Goal: Information Seeking & Learning: Learn about a topic

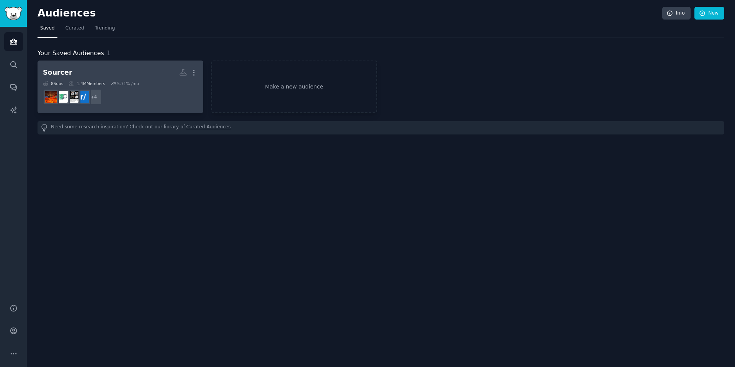
click at [132, 74] on h2 "Sourcer Custom Audience More" at bounding box center [120, 72] width 155 height 13
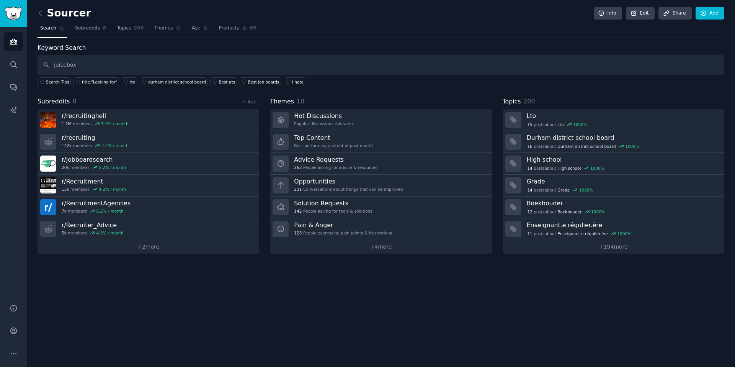
type input "juicebox"
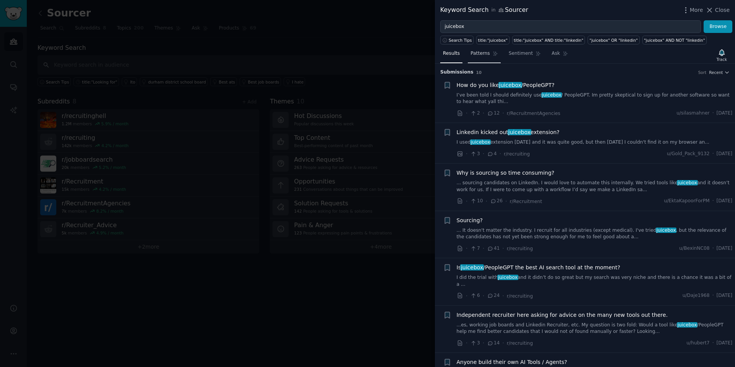
click at [488, 55] on span "Patterns" at bounding box center [479, 53] width 19 height 7
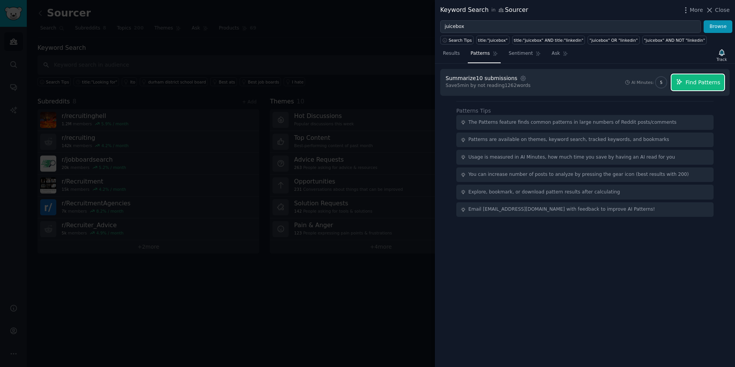
click at [710, 83] on span "Find Patterns" at bounding box center [702, 82] width 35 height 8
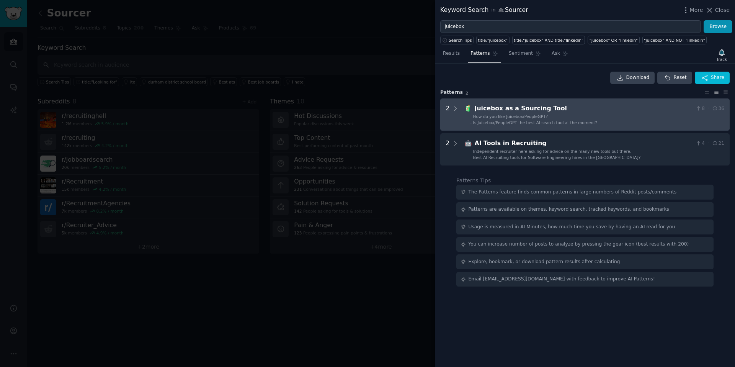
click at [544, 107] on div "Juicebox as a Sourcing Tool" at bounding box center [583, 109] width 218 height 10
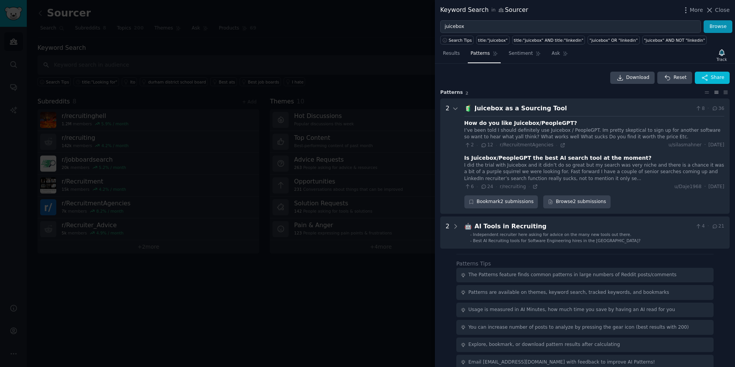
scroll to position [11, 0]
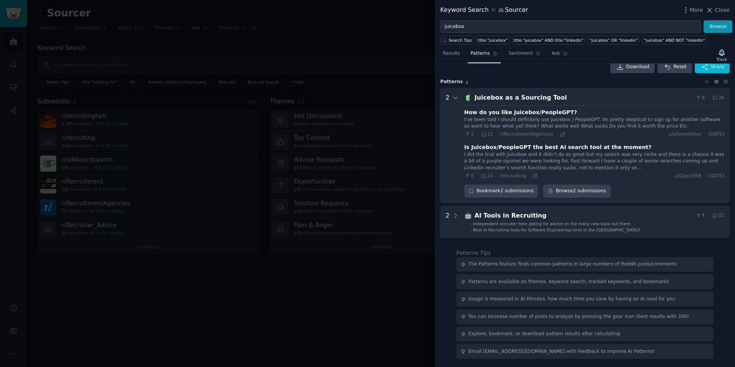
click at [539, 115] on div "How do you like Juicebox/PeopleGPT?" at bounding box center [520, 112] width 113 height 8
click at [626, 139] on div "How do you like Juicebox/PeopleGPT? I’ve been told I should definitely use Juic…" at bounding box center [594, 142] width 260 height 74
click at [542, 144] on div "Is Juicebox/PeopleGPT the best AI search tool at the moment?" at bounding box center [557, 147] width 187 height 8
click at [542, 145] on div "Is Juicebox/PeopleGPT the best AI search tool at the moment?" at bounding box center [557, 147] width 187 height 8
click at [543, 145] on div "Is Juicebox/PeopleGPT the best AI search tool at the moment?" at bounding box center [557, 147] width 187 height 8
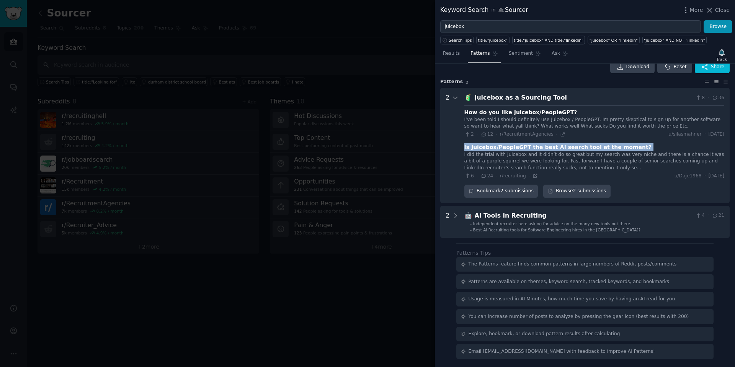
click at [544, 144] on div "Is Juicebox/PeopleGPT the best AI search tool at the moment?" at bounding box center [557, 147] width 187 height 8
click at [454, 99] on icon at bounding box center [455, 97] width 7 height 7
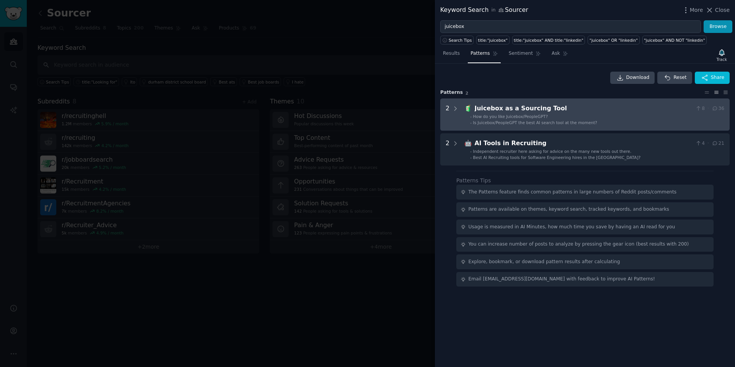
scroll to position [0, 0]
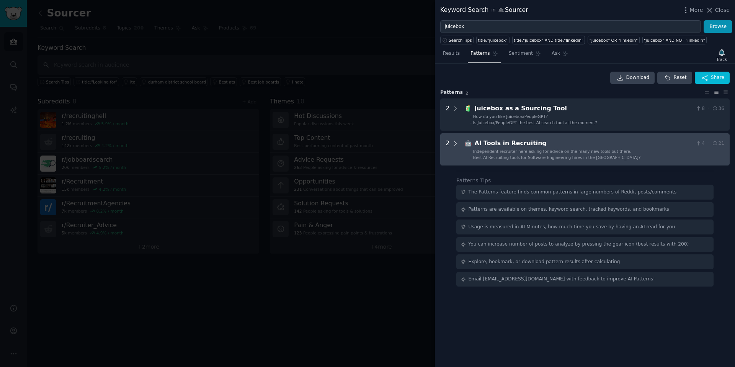
click at [457, 141] on icon at bounding box center [455, 143] width 7 height 7
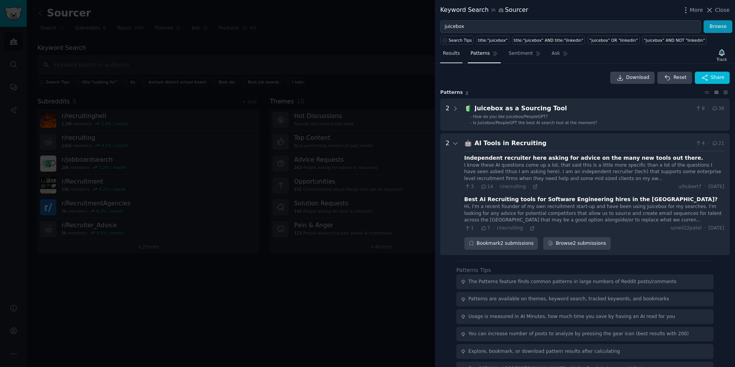
scroll to position [17, 0]
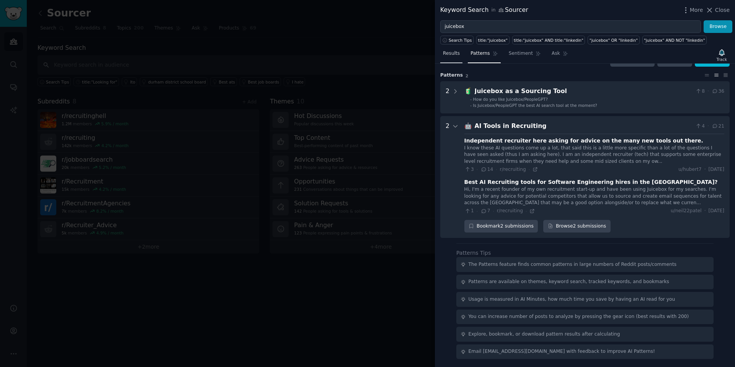
click at [458, 57] on span "Results" at bounding box center [451, 53] width 17 height 7
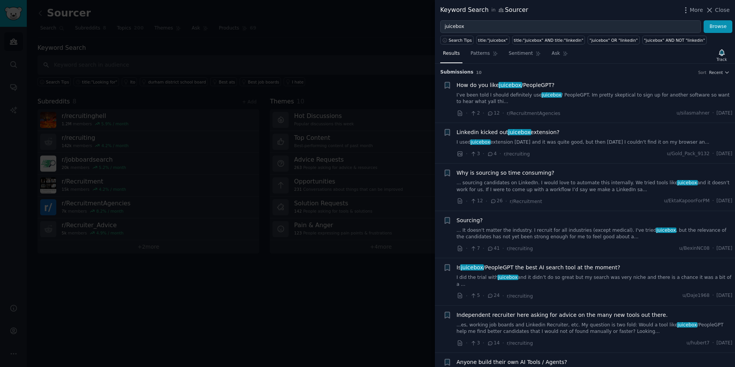
click at [532, 170] on span "Why is sourcing so time consuming?" at bounding box center [505, 173] width 98 height 8
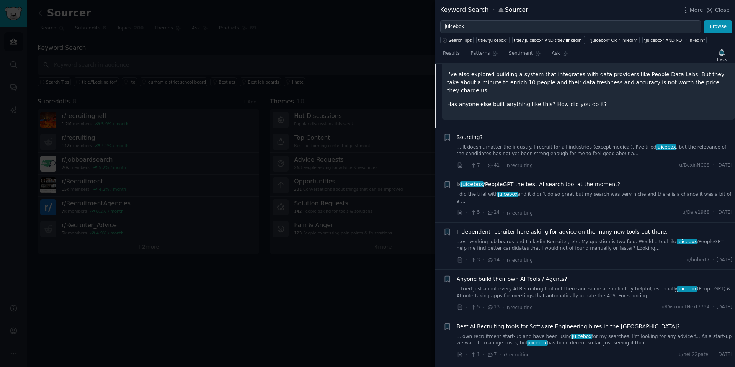
scroll to position [229, 0]
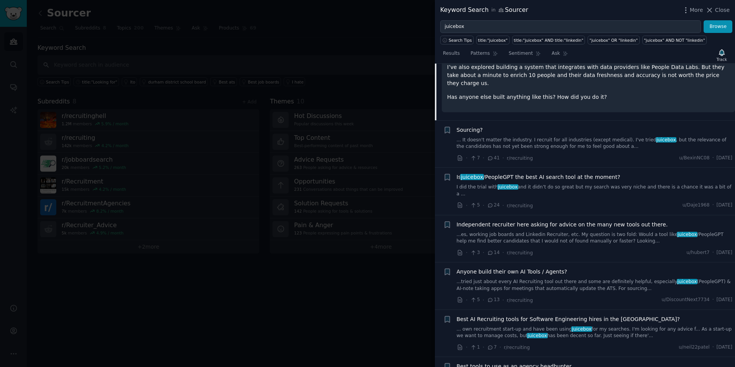
click at [519, 126] on div "Sourcing?" at bounding box center [594, 130] width 276 height 8
click at [567, 137] on link "... It doesn't matter the industry. I recruit for all industries (except medica…" at bounding box center [594, 143] width 276 height 13
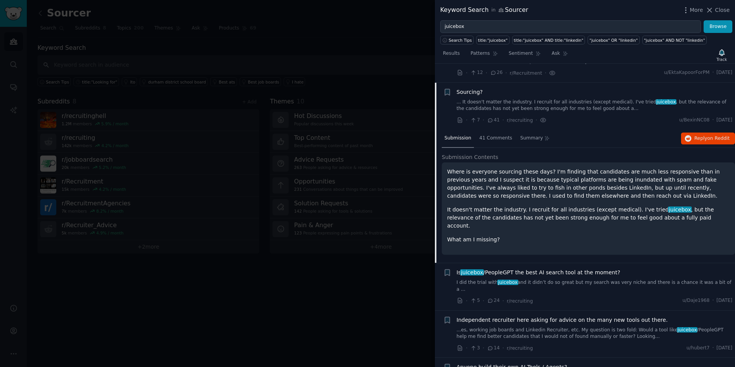
scroll to position [127, 0]
click at [713, 145] on button "Reply on Reddit" at bounding box center [708, 140] width 54 height 12
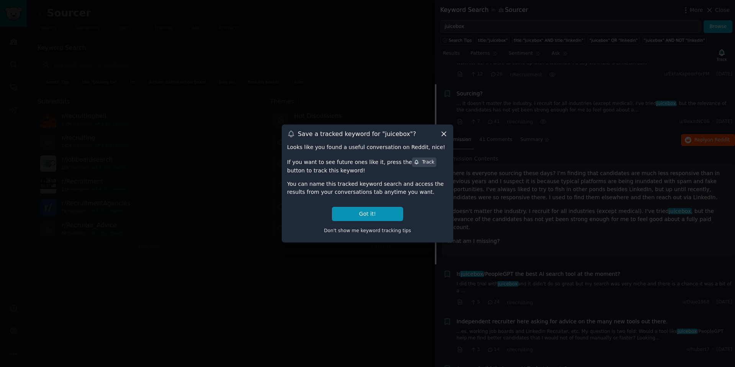
click at [442, 137] on icon at bounding box center [444, 134] width 8 height 8
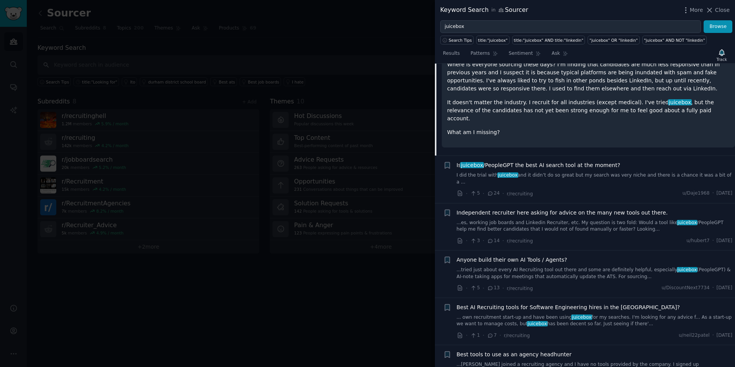
scroll to position [287, 0]
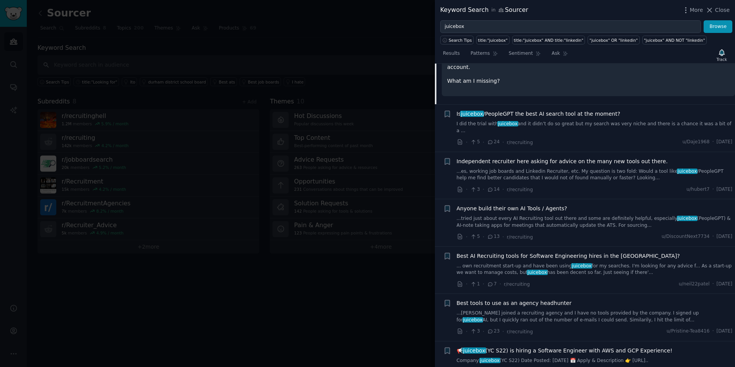
click at [521, 204] on span "Anyone build their own AI Tools / Agents?" at bounding box center [511, 208] width 111 height 8
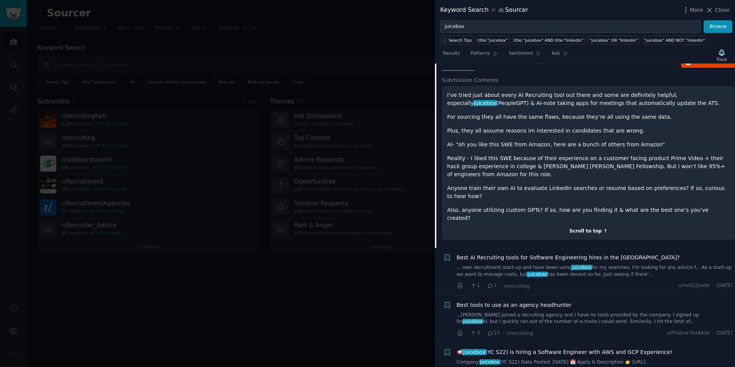
scroll to position [349, 0]
click at [572, 346] on span "📢 juicebox (YC S22) is hiring a Software Engineer with AWS and GCP Experience!" at bounding box center [564, 350] width 216 height 8
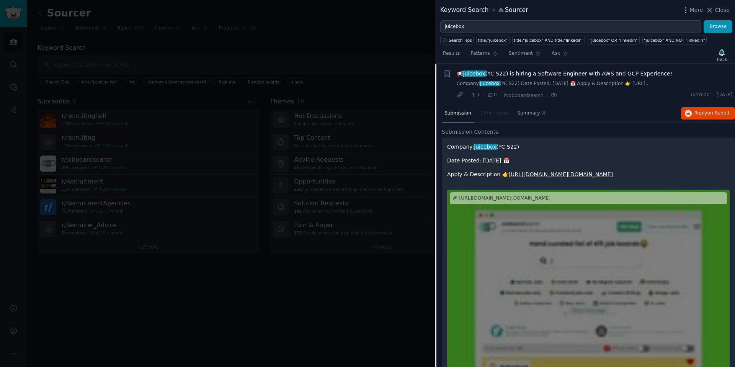
scroll to position [348, 0]
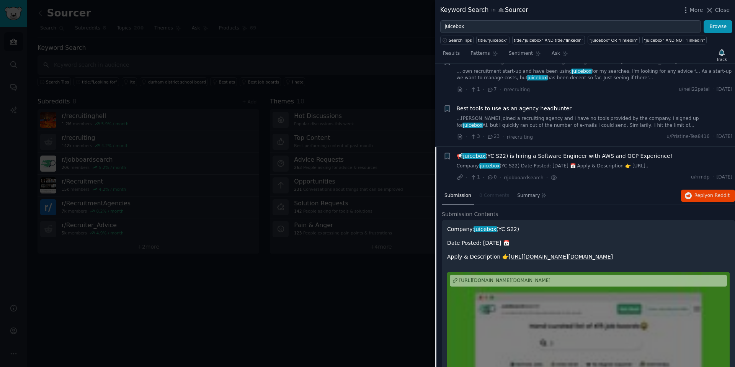
click at [525, 259] on link "[URL][DOMAIN_NAME][DOMAIN_NAME]" at bounding box center [560, 256] width 104 height 6
click at [228, 315] on div at bounding box center [367, 183] width 735 height 367
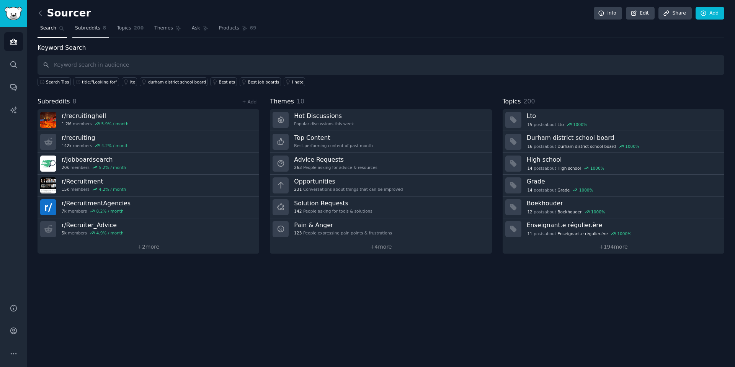
click at [91, 26] on span "Subreddits" at bounding box center [87, 28] width 25 height 7
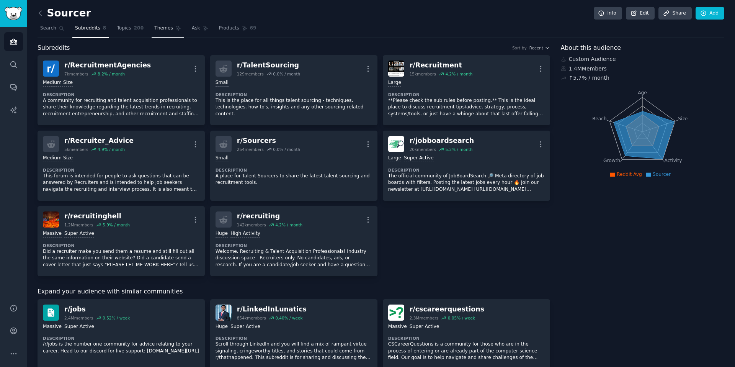
click at [165, 30] on span "Themes" at bounding box center [163, 28] width 19 height 7
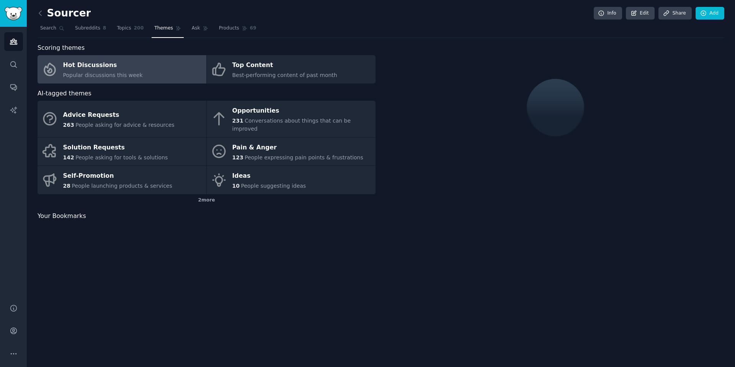
click at [135, 34] on link "Topics 200" at bounding box center [130, 30] width 32 height 16
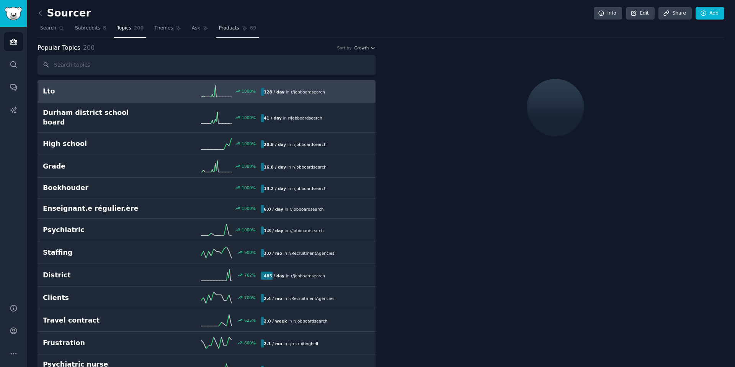
click at [226, 34] on link "Products 69" at bounding box center [237, 30] width 43 height 16
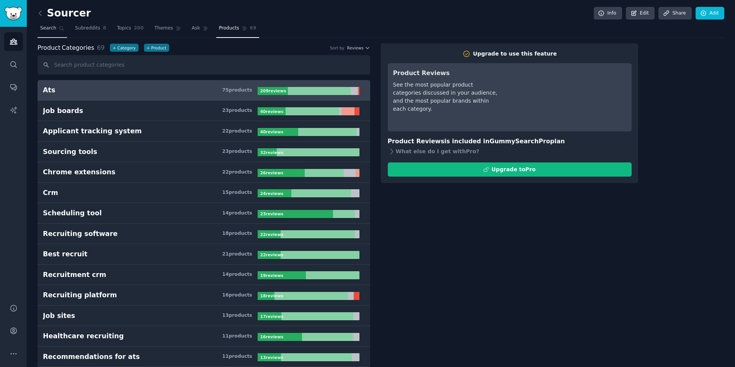
click at [46, 33] on link "Search" at bounding box center [51, 30] width 29 height 16
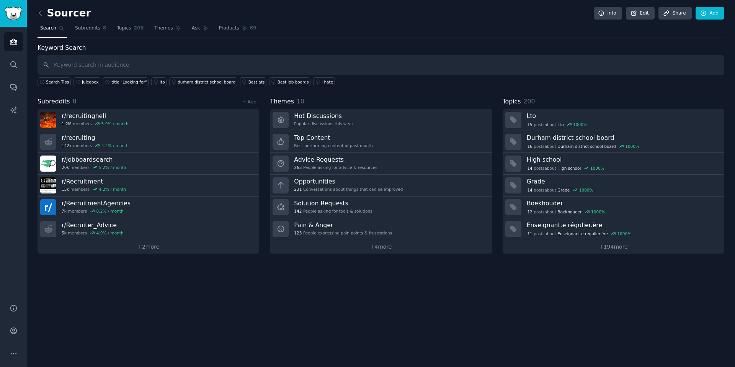
click at [132, 64] on input "text" at bounding box center [380, 65] width 686 height 20
type input "juicebox"
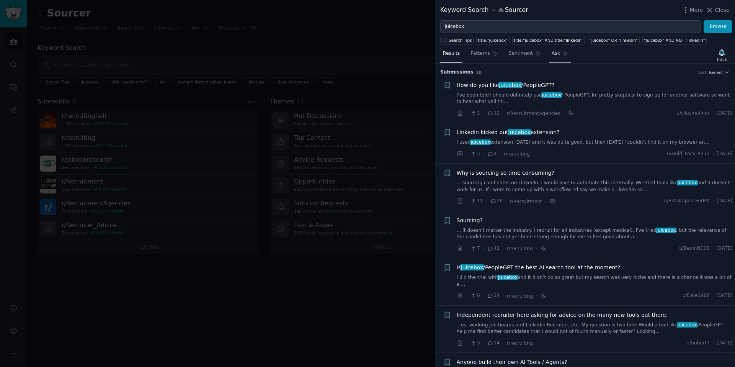
click at [549, 54] on link "Ask" at bounding box center [560, 55] width 22 height 16
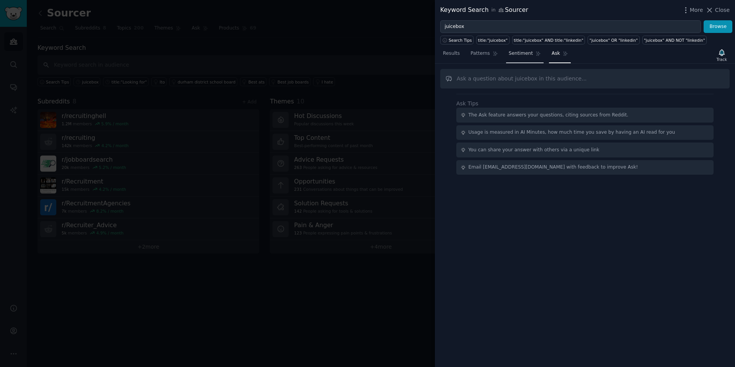
click at [521, 52] on span "Sentiment" at bounding box center [520, 53] width 24 height 7
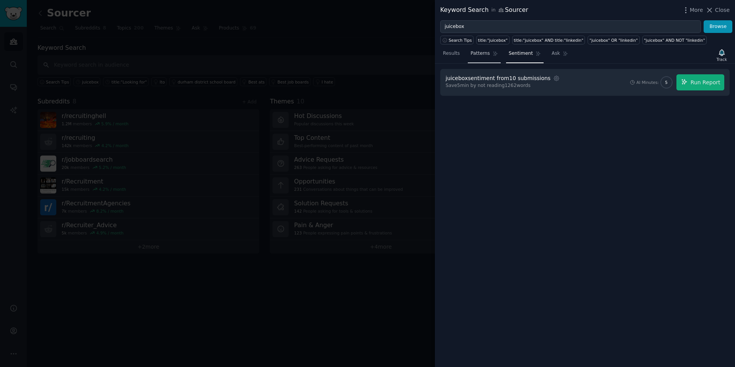
click at [486, 62] on link "Patterns" at bounding box center [484, 55] width 33 height 16
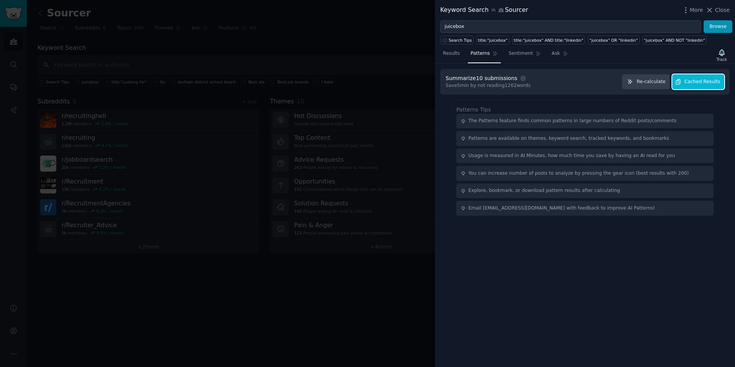
click at [709, 85] on button "Cached Results" at bounding box center [698, 81] width 52 height 15
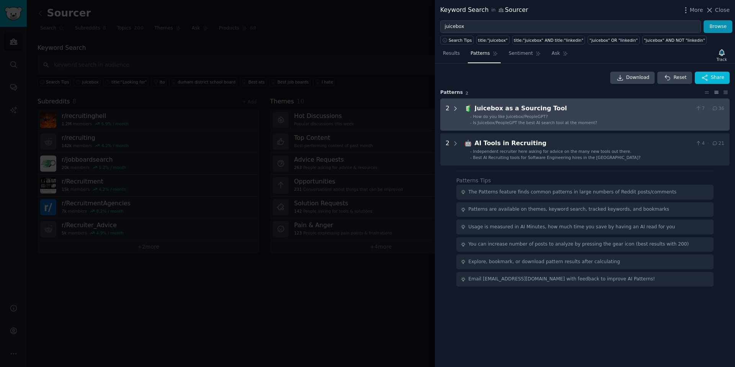
click at [454, 108] on icon at bounding box center [455, 108] width 7 height 7
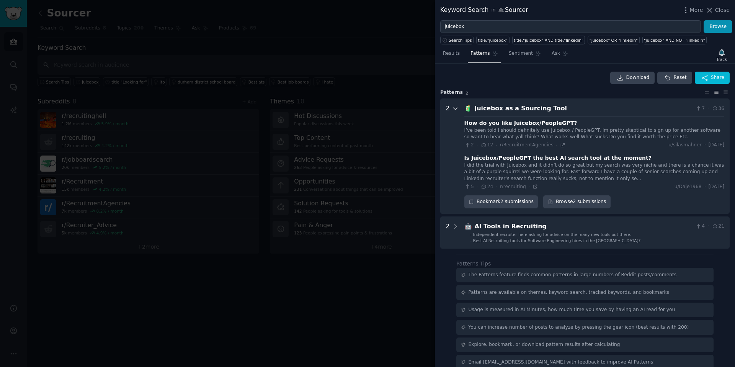
scroll to position [11, 0]
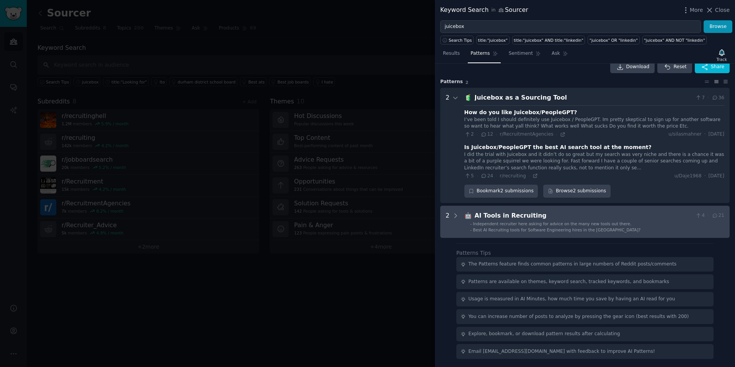
click at [462, 212] on Recruiting "2 🤖 AI Tools in Recruiting 4 · 21 - Independent recruiter here asking for advic…" at bounding box center [584, 221] width 289 height 32
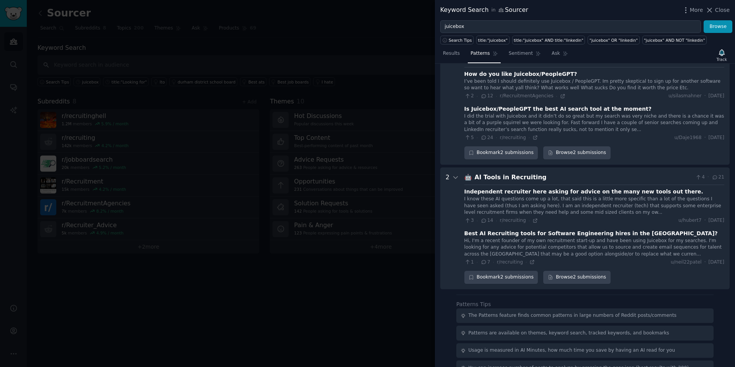
scroll to position [100, 0]
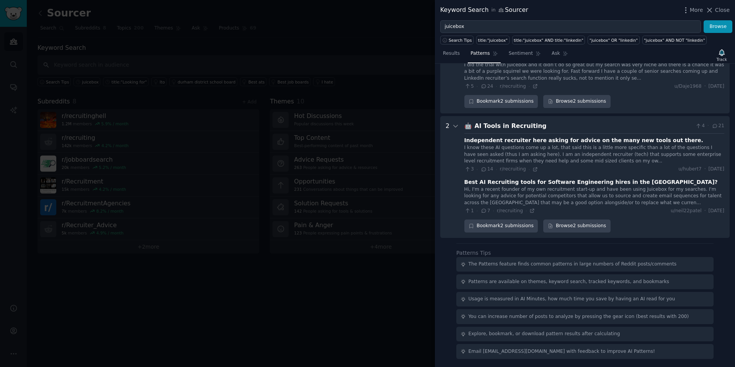
click at [184, 228] on div at bounding box center [367, 183] width 735 height 367
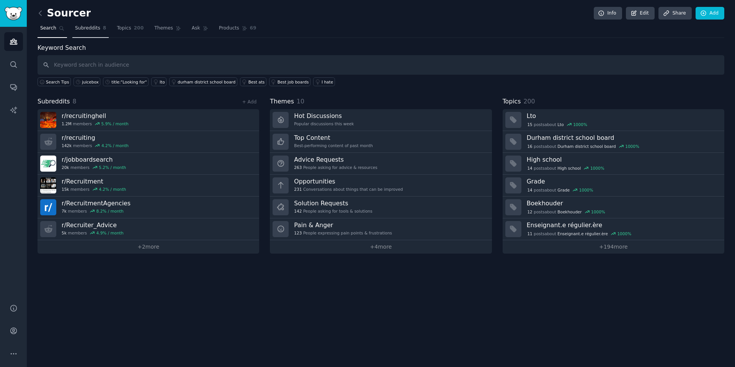
click at [101, 28] on link "Subreddits 8" at bounding box center [90, 30] width 36 height 16
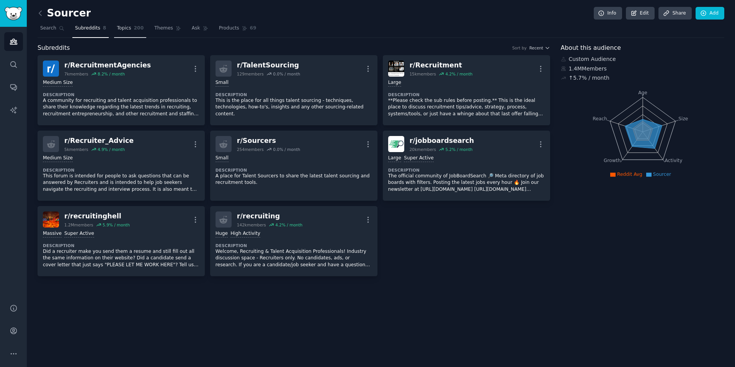
click at [135, 29] on span "200" at bounding box center [139, 28] width 10 height 7
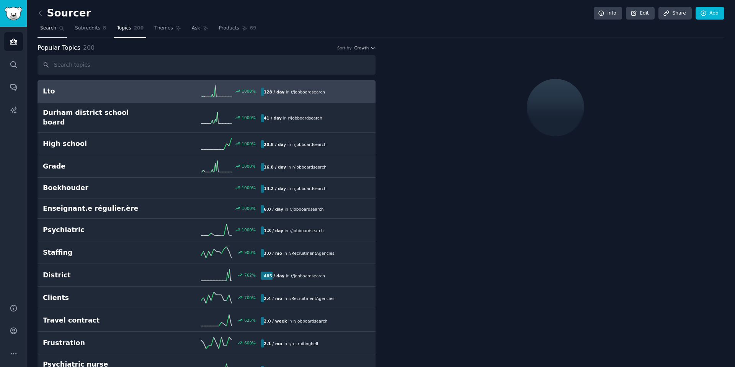
click at [55, 23] on link "Search" at bounding box center [51, 30] width 29 height 16
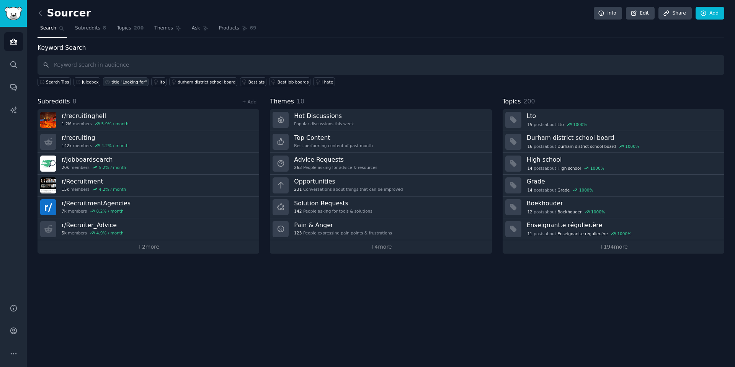
click at [106, 75] on div "Search Tips juicebox title:"Looking for" lto durham district school board Best …" at bounding box center [380, 80] width 686 height 11
click at [89, 84] on link "juicebox" at bounding box center [86, 81] width 27 height 9
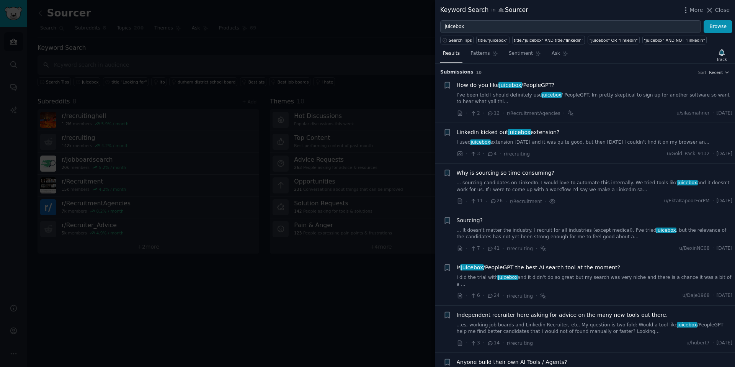
click at [533, 133] on span "Linkedin kicked out juicebox extension?" at bounding box center [507, 132] width 103 height 8
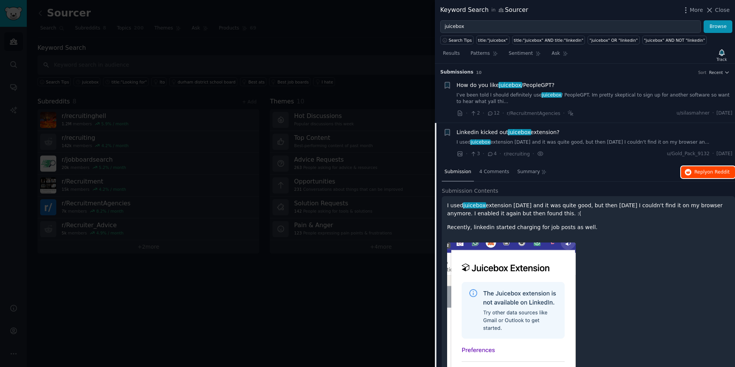
click at [719, 171] on span "on Reddit" at bounding box center [718, 171] width 22 height 5
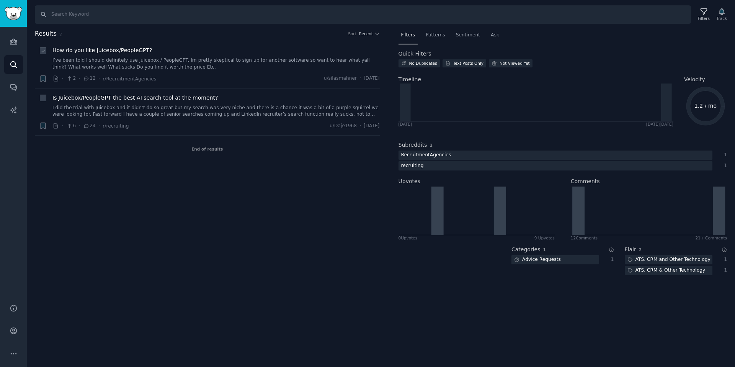
click at [142, 50] on span "How do you like Juicebox/PeopleGPT?" at bounding box center [102, 50] width 100 height 8
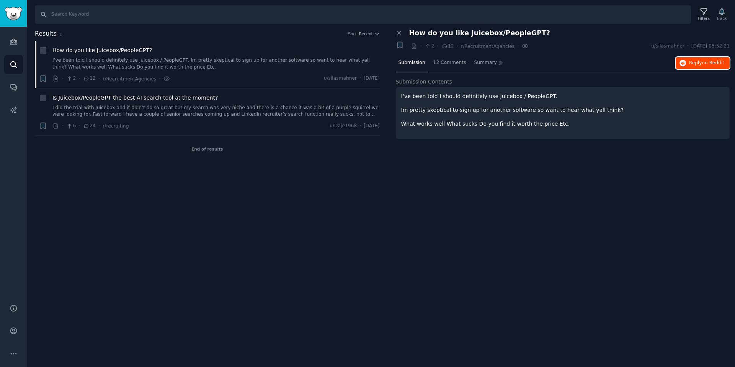
click at [710, 61] on span "on Reddit" at bounding box center [713, 62] width 22 height 5
click at [76, 96] on span "Is Juicebox/PeopleGPT the best AI search tool at the moment?" at bounding box center [134, 98] width 165 height 8
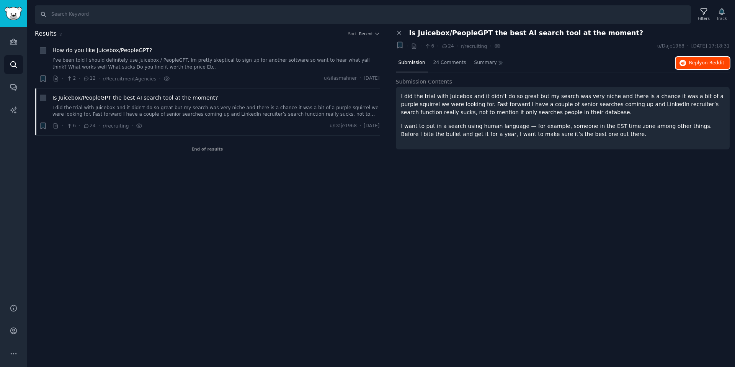
click at [712, 57] on button "Reply on Reddit" at bounding box center [702, 63] width 54 height 12
click at [663, 142] on div "I did the trial with Juicebox and it didn’t do so great but my search was very …" at bounding box center [563, 118] width 334 height 62
click at [355, 262] on div "Search Filters Track Results 2 Sort Recent + How do you like Juicebox/PeopleGPT…" at bounding box center [381, 183] width 708 height 367
click at [400, 35] on icon at bounding box center [399, 32] width 7 height 7
